Goal: Task Accomplishment & Management: Use online tool/utility

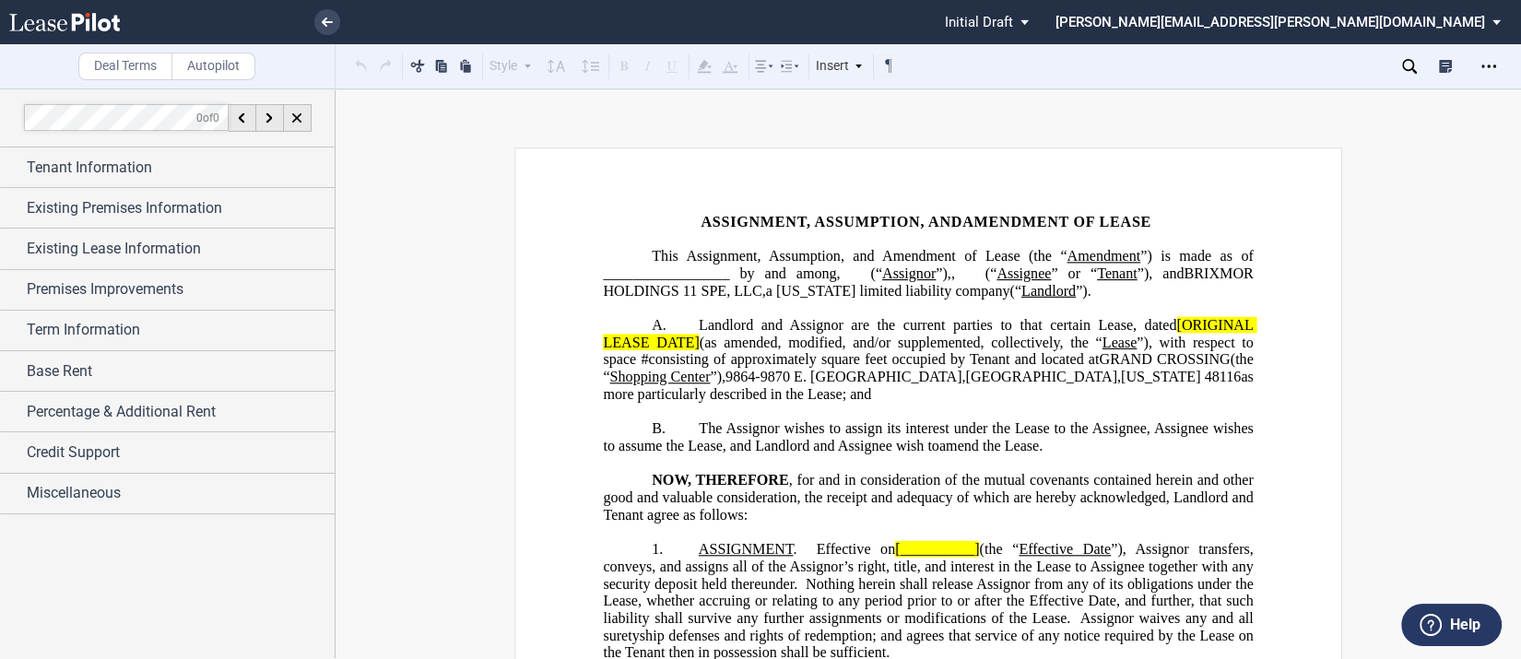
drag, startPoint x: 15, startPoint y: 173, endPoint x: 582, endPoint y: 207, distance: 567.9
click at [12, 323] on div "Term Information" at bounding box center [167, 331] width 335 height 40
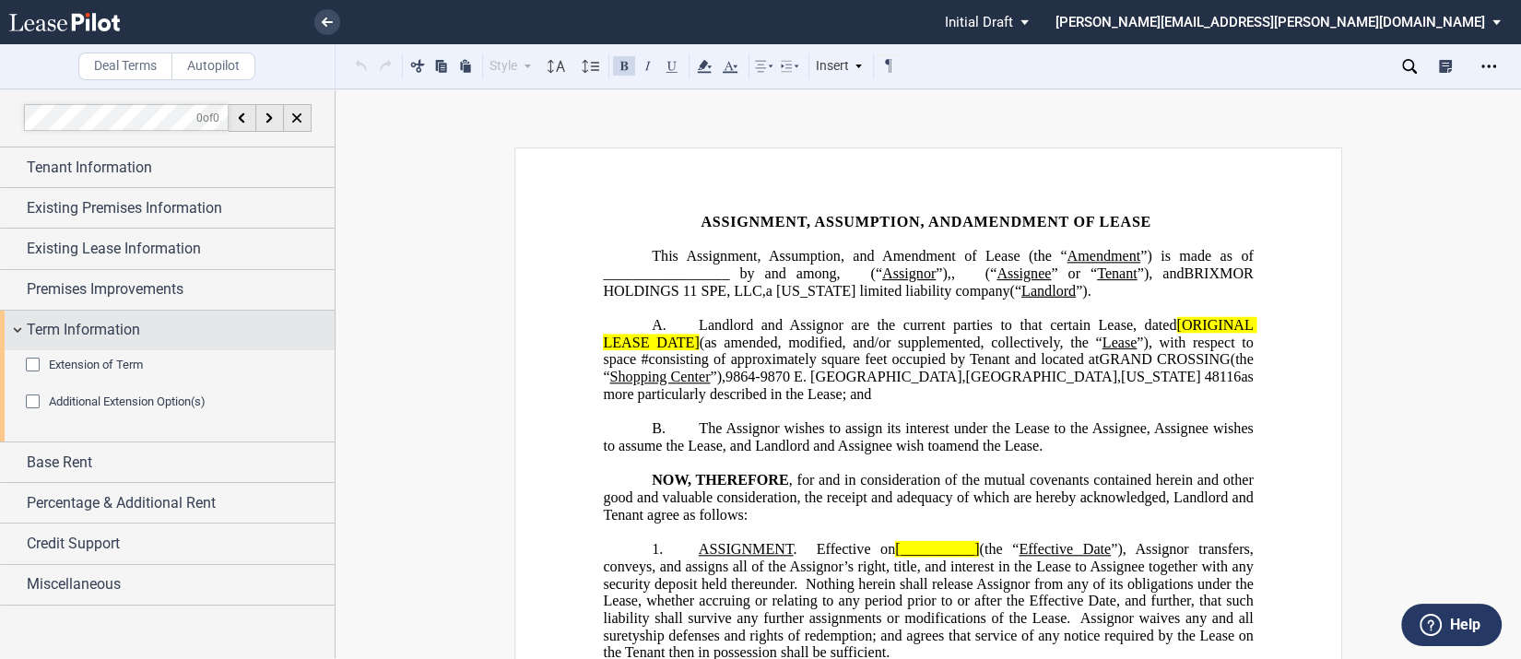
click at [16, 330] on div "Term Information" at bounding box center [167, 331] width 335 height 40
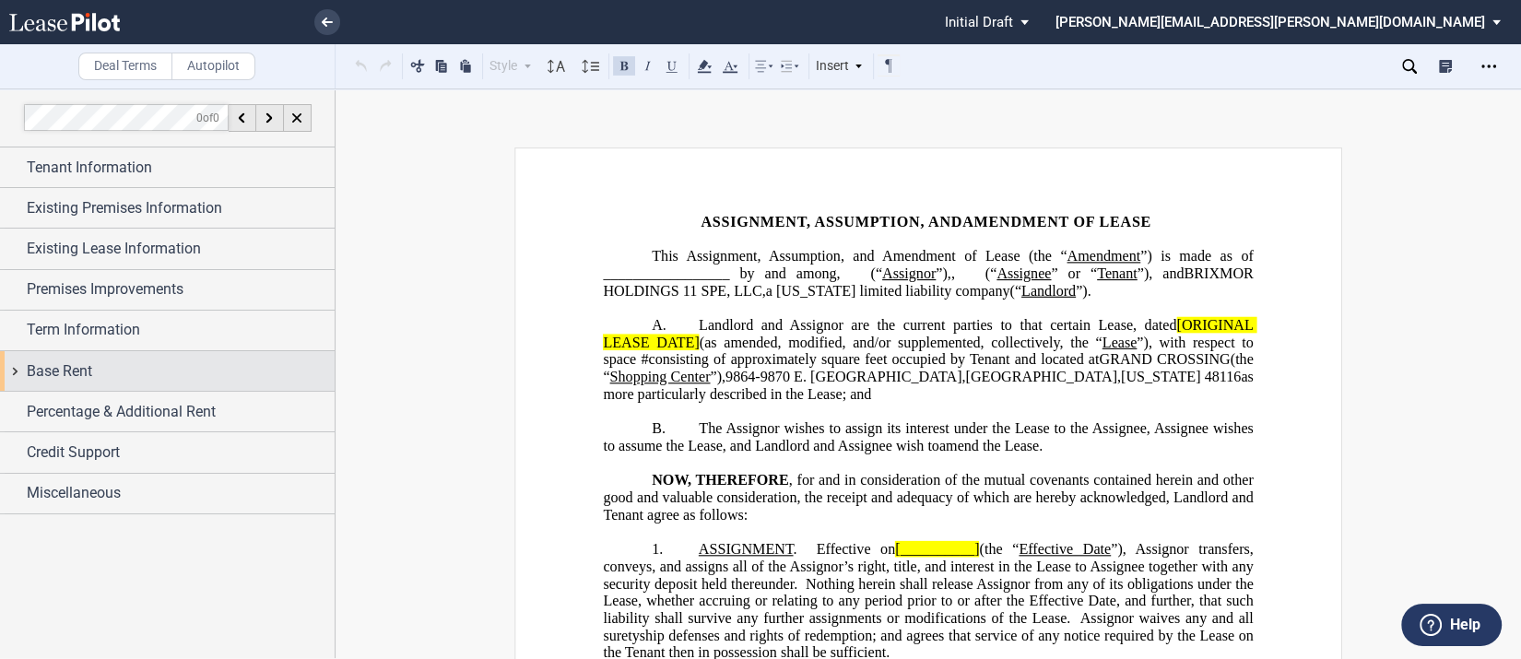
click at [12, 381] on div "Base Rent" at bounding box center [167, 371] width 335 height 40
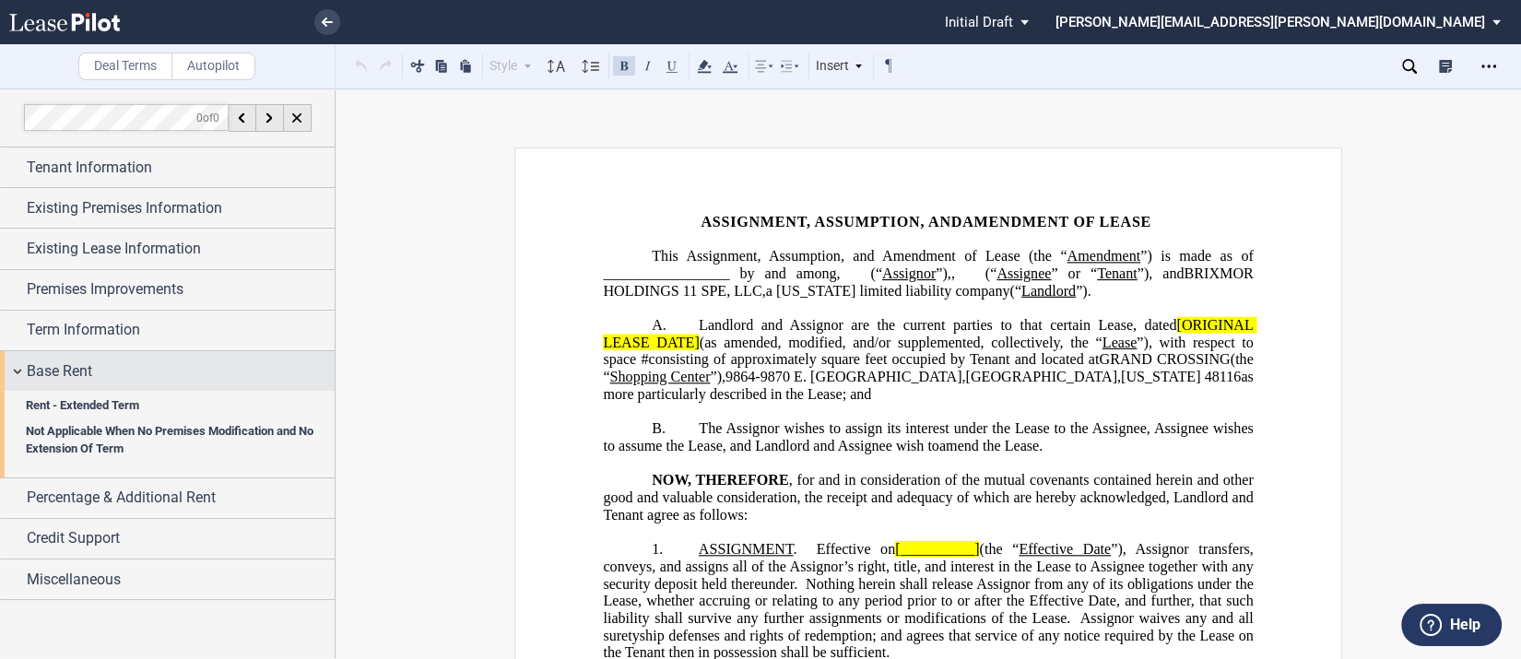
click at [12, 381] on div "Base Rent" at bounding box center [167, 371] width 335 height 40
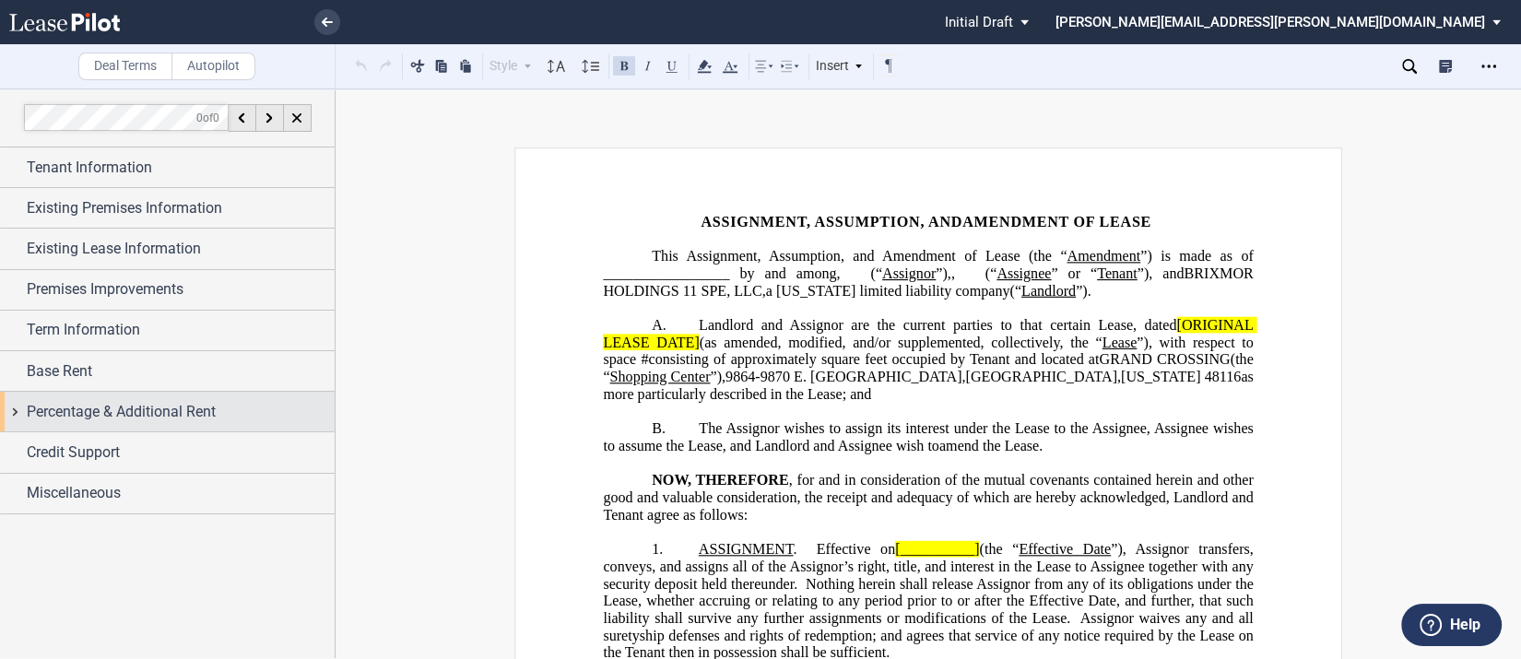
click at [15, 410] on div "Percentage & Additional Rent" at bounding box center [167, 412] width 335 height 40
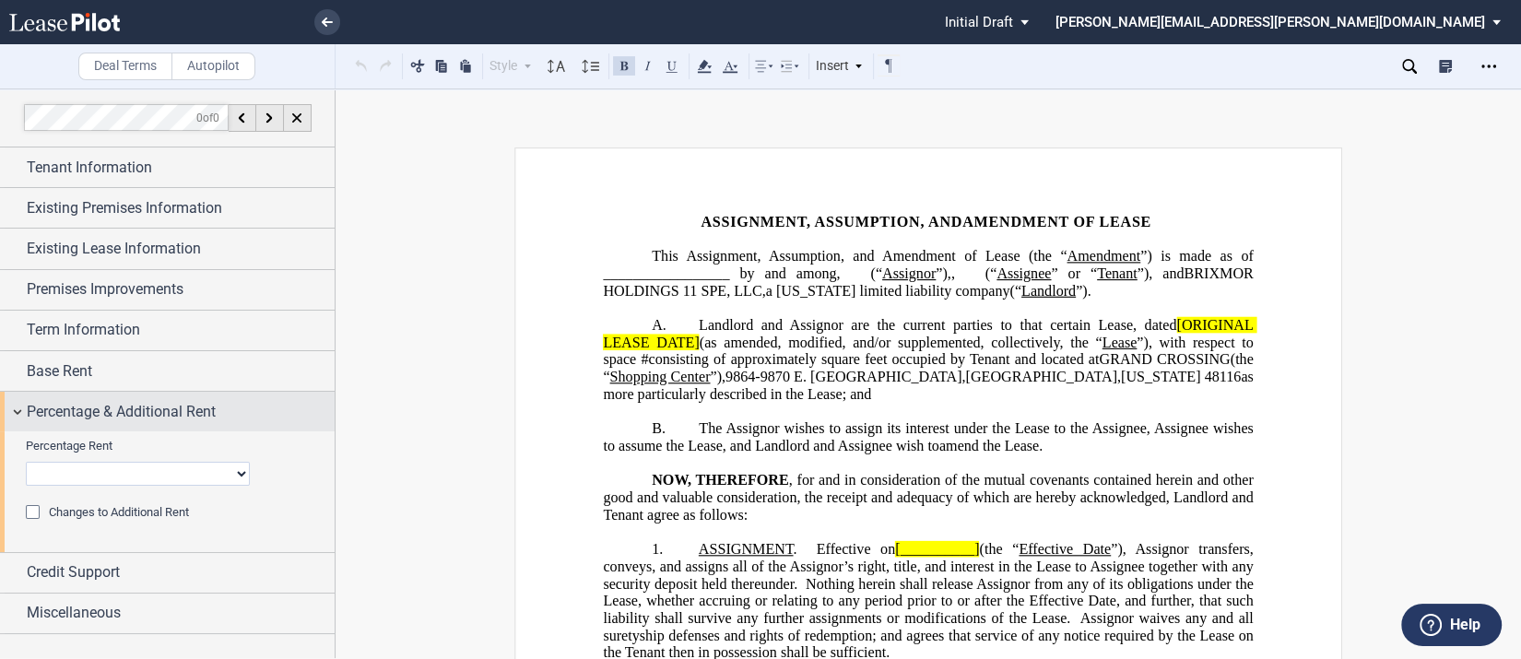
click at [15, 410] on div "Percentage & Additional Rent" at bounding box center [167, 412] width 335 height 40
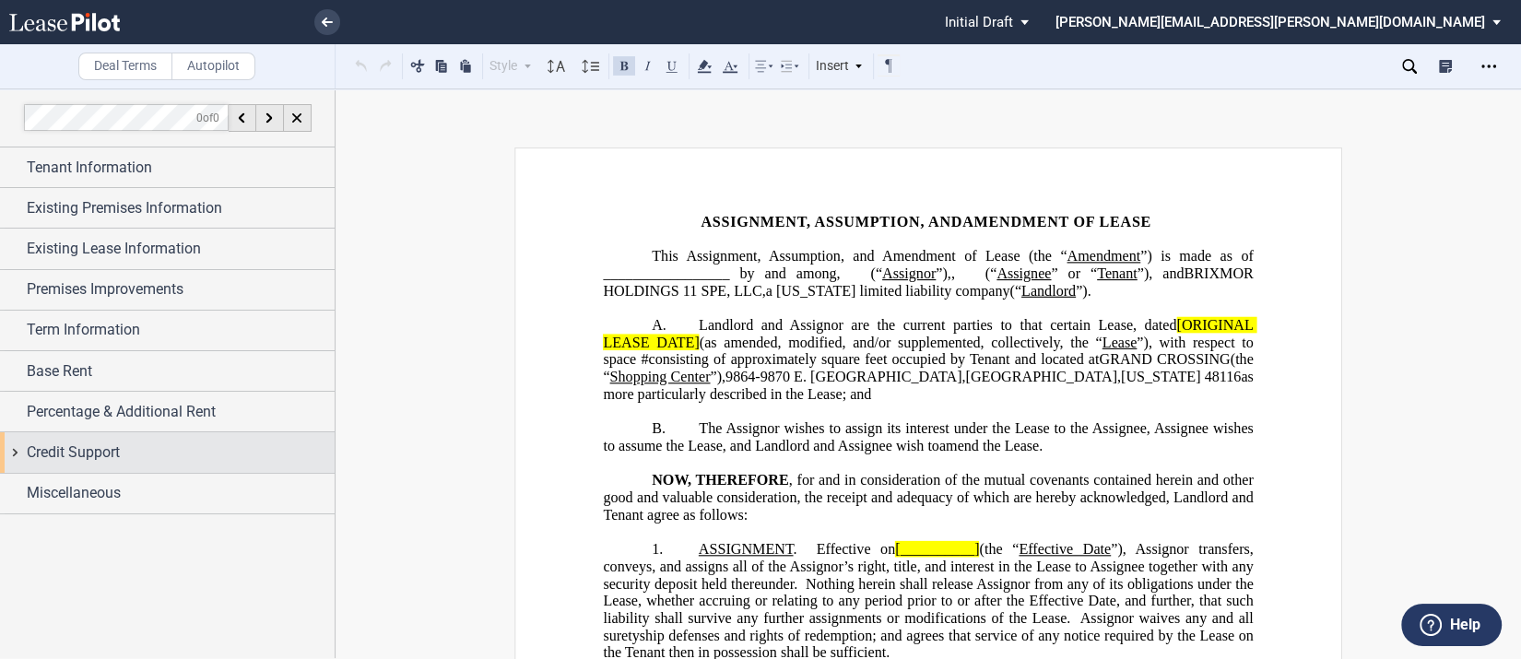
click at [15, 444] on div "Credit Support" at bounding box center [167, 452] width 335 height 40
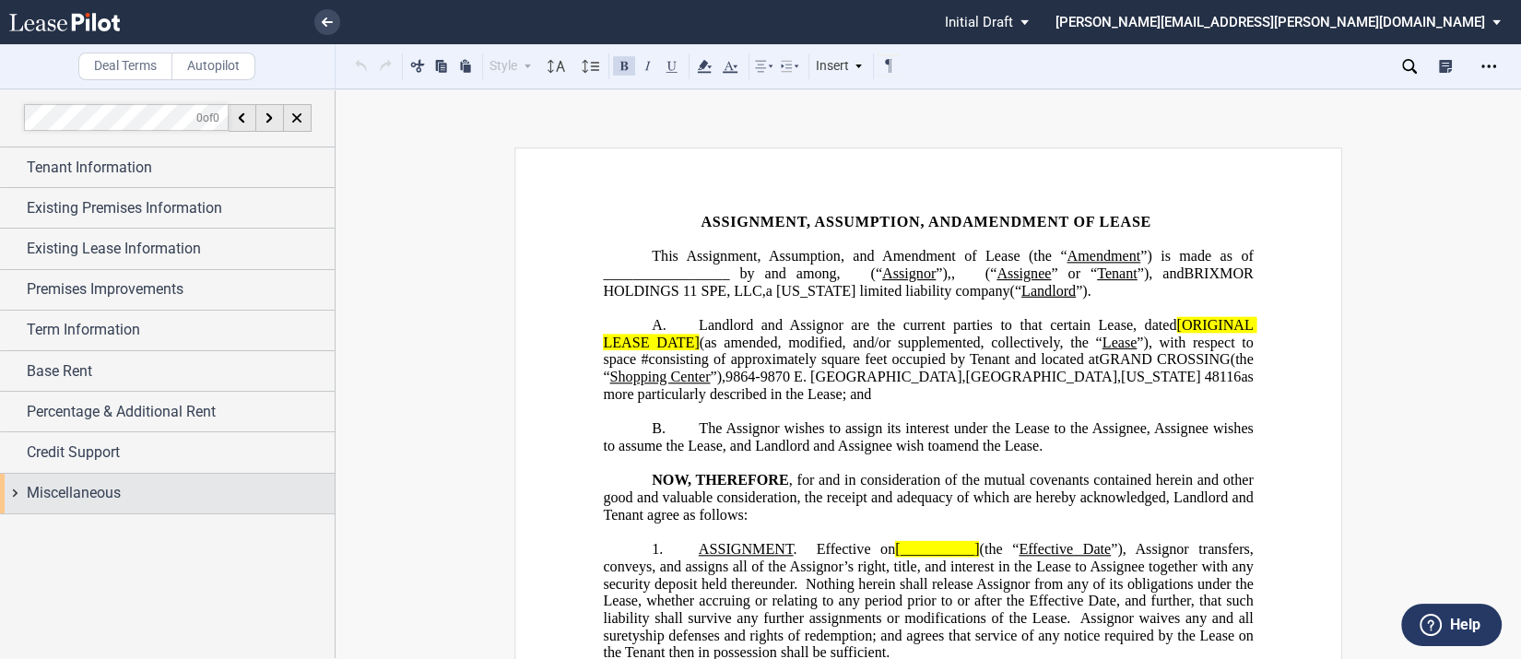
click at [10, 490] on div "Miscellaneous" at bounding box center [167, 494] width 335 height 40
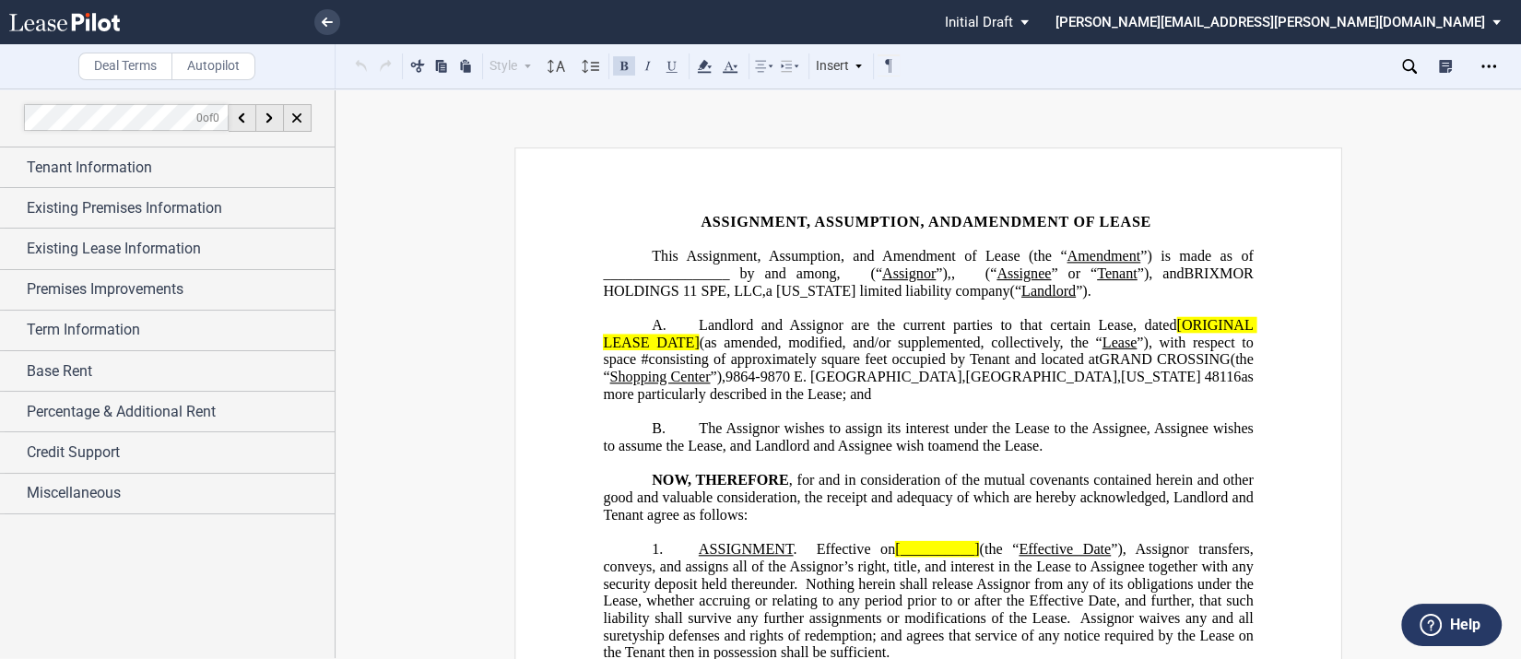
click at [721, 334] on span "Landlord and Assignor are the current parties to that certain Lease, dated" at bounding box center [938, 325] width 478 height 17
drag, startPoint x: 1512, startPoint y: 187, endPoint x: 1534, endPoint y: 284, distance: 99.3
click at [1520, 284] on html ".bocls-1{fill:#26354a;fill-rule:evenodd} Loading... × Pending... Pending... Ini…" at bounding box center [760, 329] width 1521 height 659
click at [1478, 65] on div "Open Lease options menu" at bounding box center [1489, 67] width 30 height 30
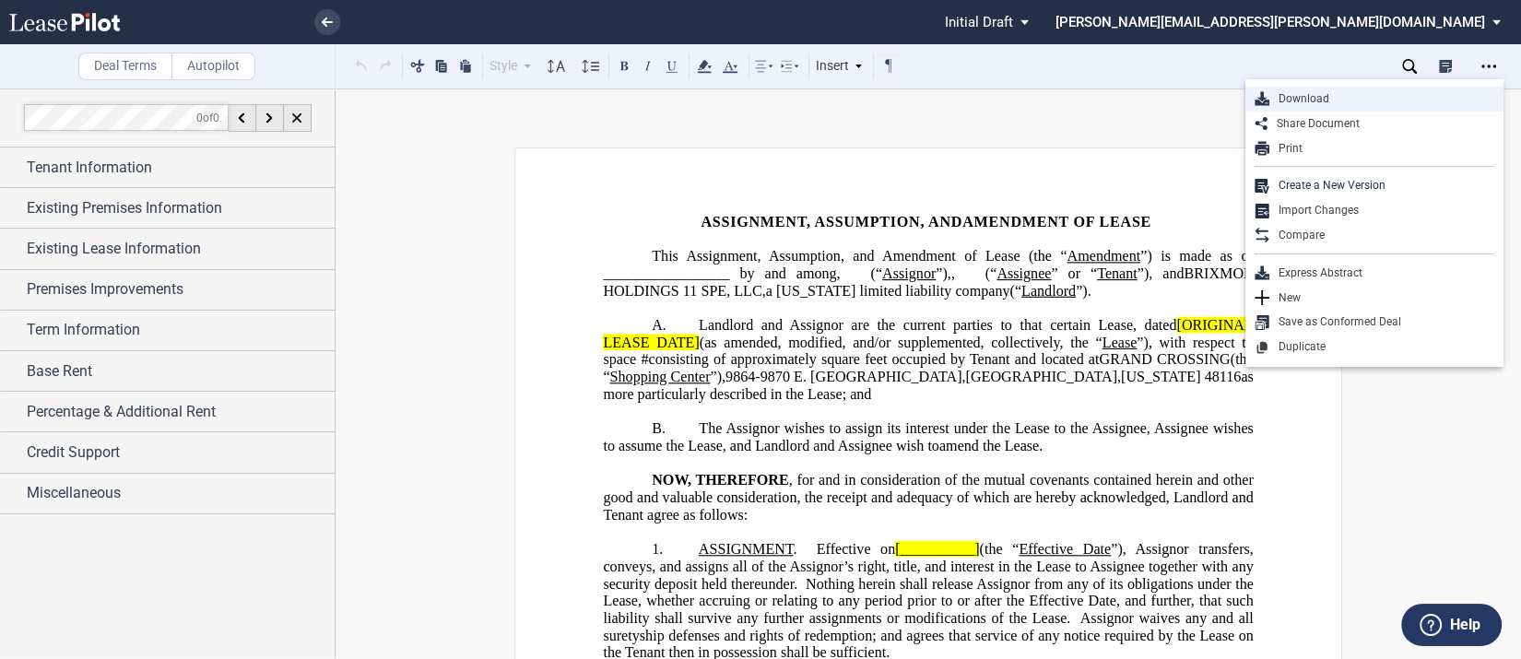
click at [1346, 102] on div "Download" at bounding box center [1381, 99] width 225 height 16
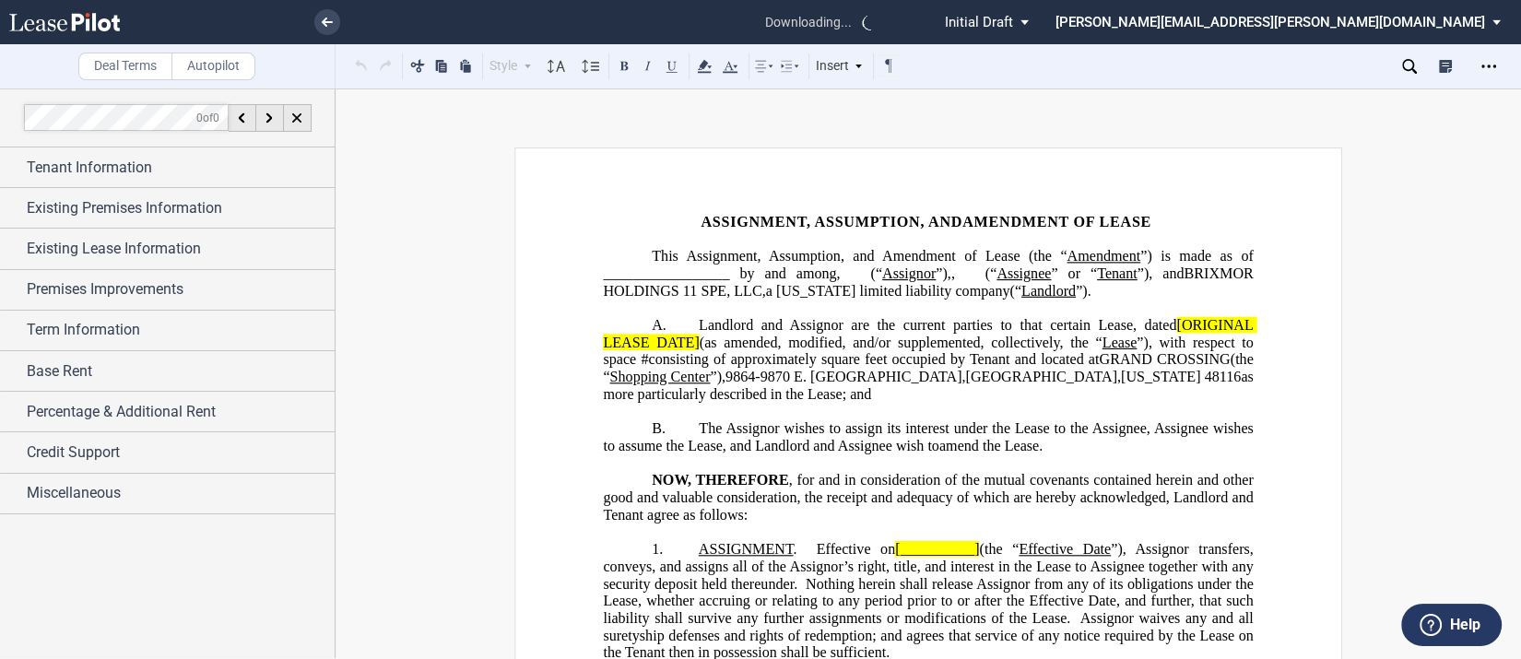
click at [1098, 317] on p "﻿" at bounding box center [928, 309] width 650 height 18
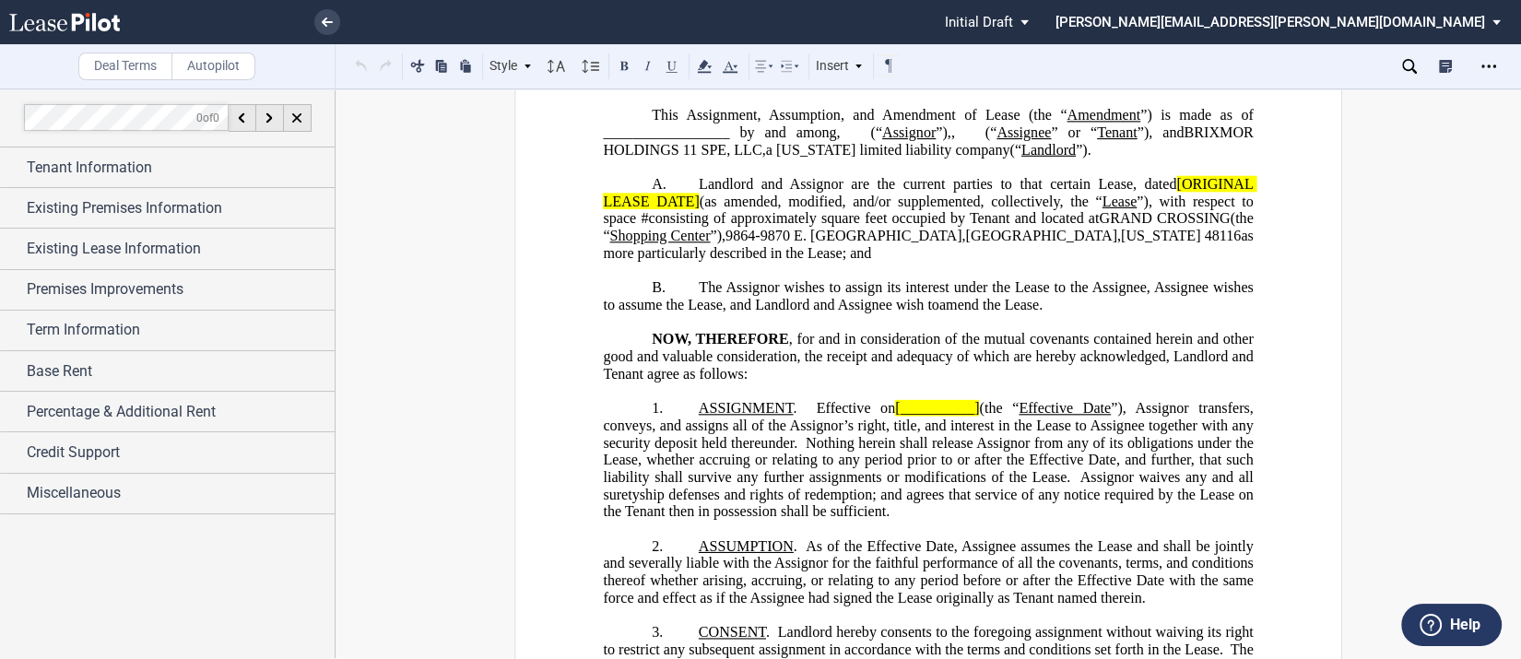
scroll to position [149, 0]
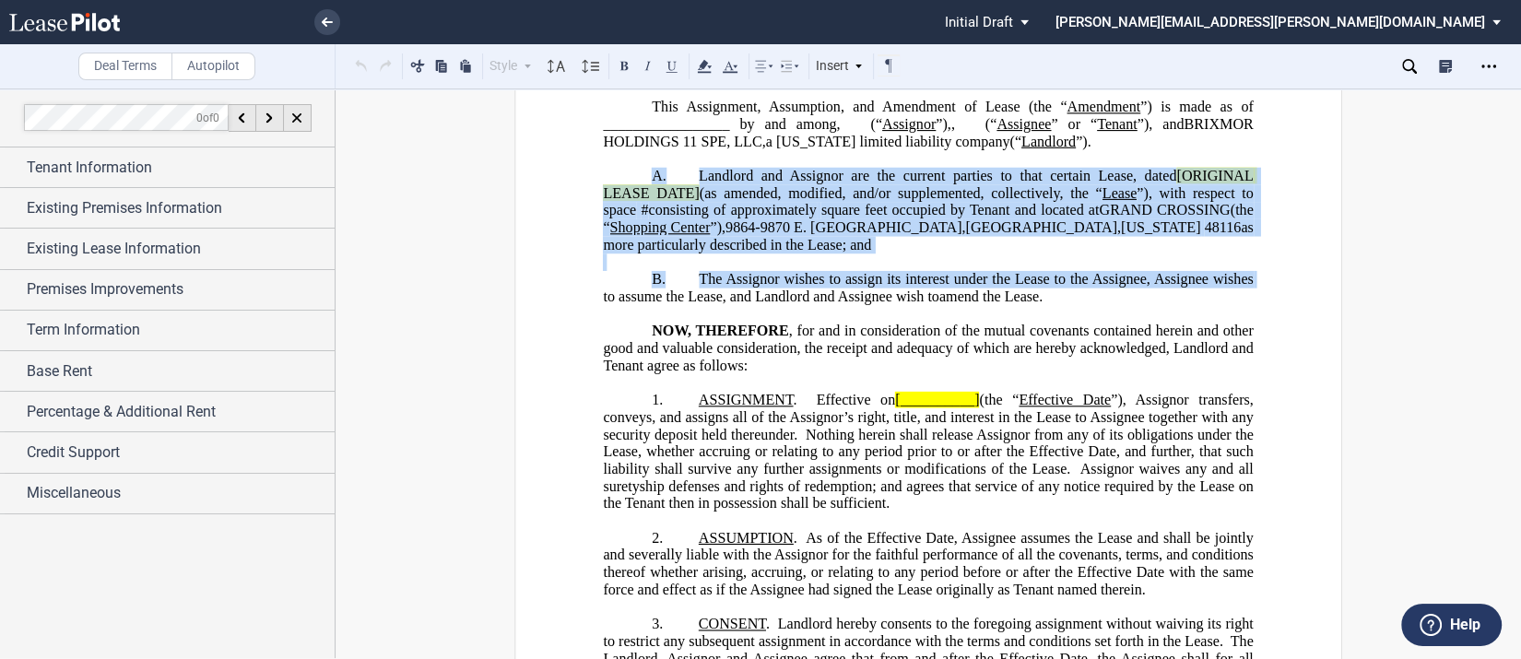
drag, startPoint x: 526, startPoint y: 331, endPoint x: 218, endPoint y: -54, distance: 493.3
click at [218, 0] on html ".bocls-1{fill:#26354a;fill-rule:evenodd} Loading... × Pending... Pending... Ini…" at bounding box center [760, 329] width 1521 height 659
